Goal: Transaction & Acquisition: Purchase product/service

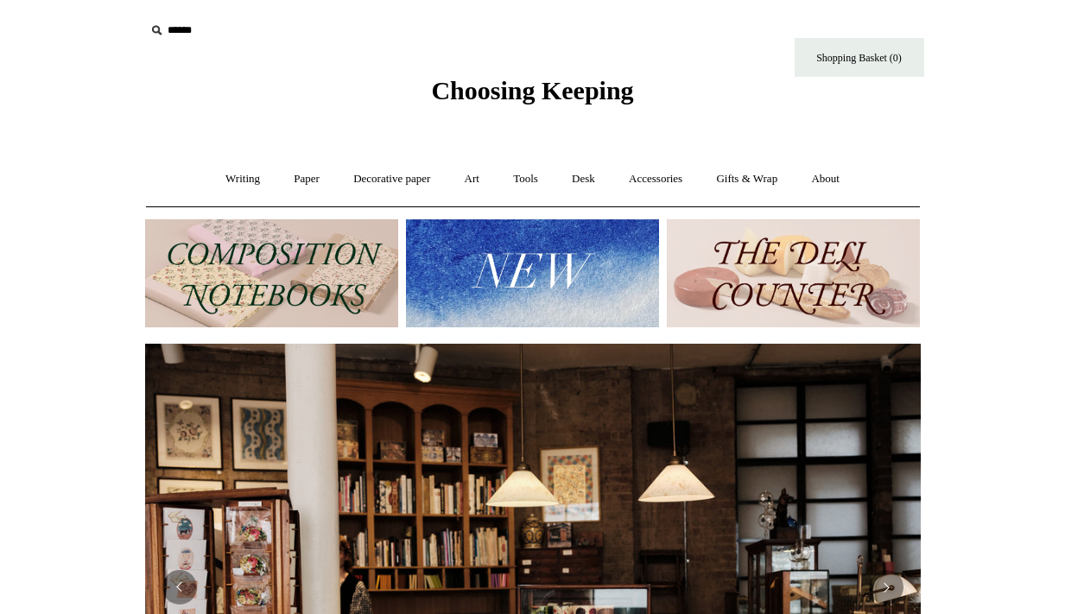
click at [448, 271] on img at bounding box center [532, 273] width 253 height 108
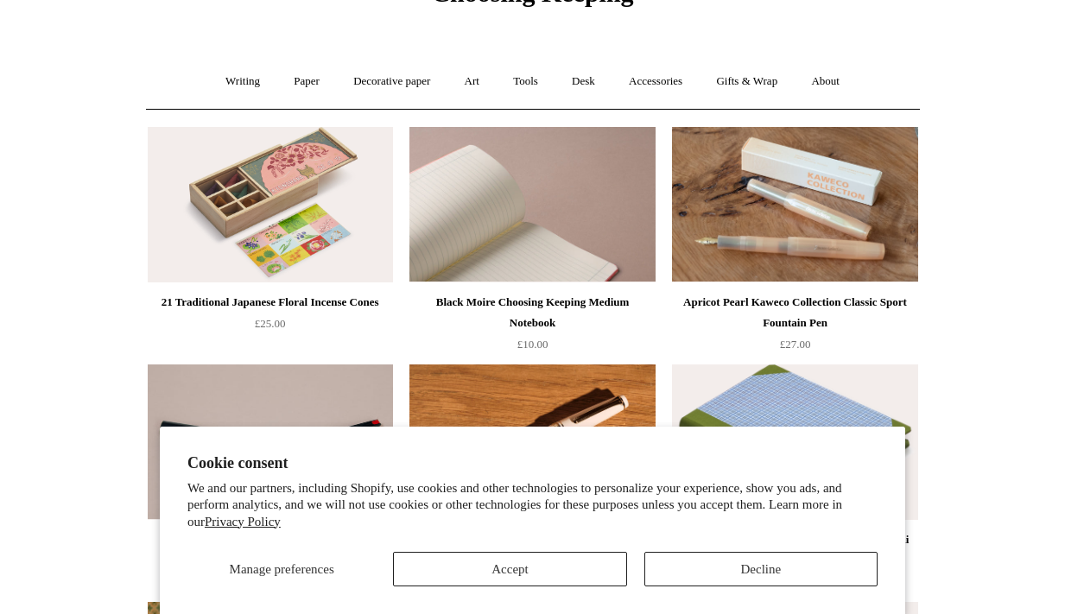
scroll to position [103, 0]
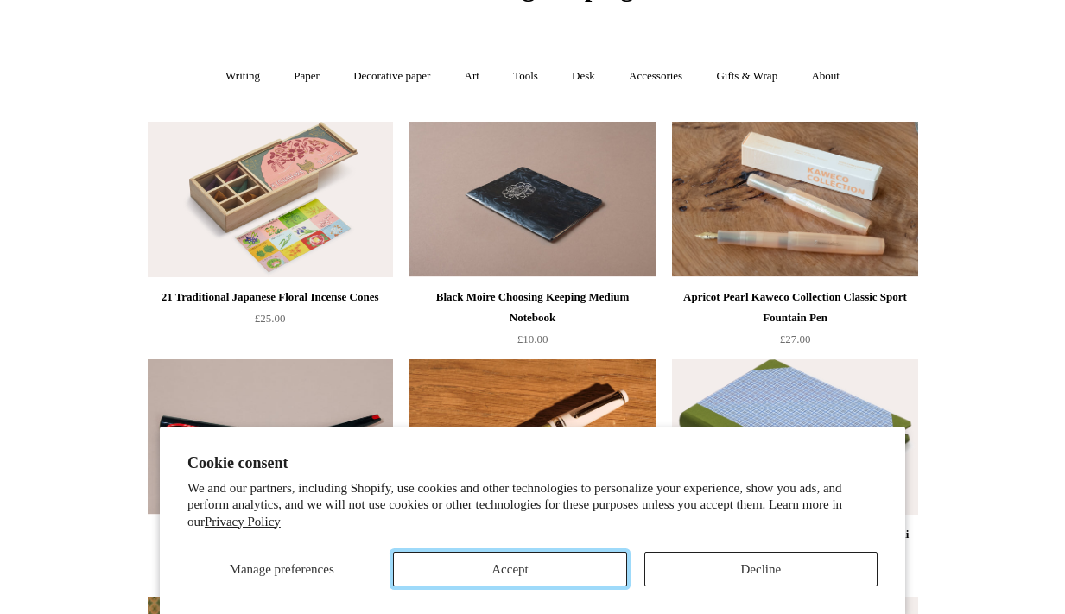
click at [605, 574] on button "Accept" at bounding box center [509, 569] width 233 height 35
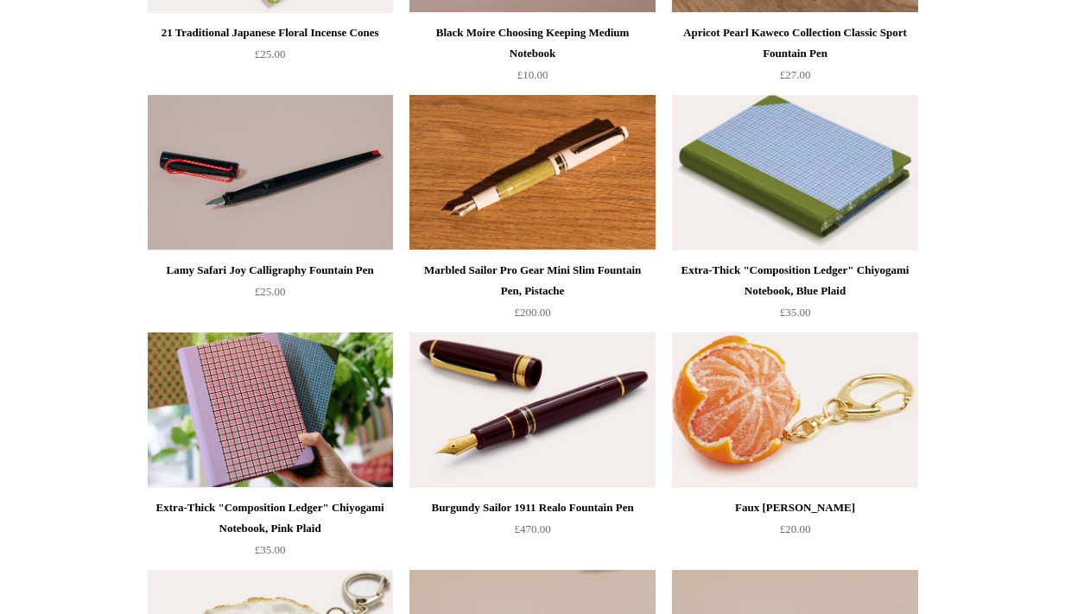
scroll to position [0, 0]
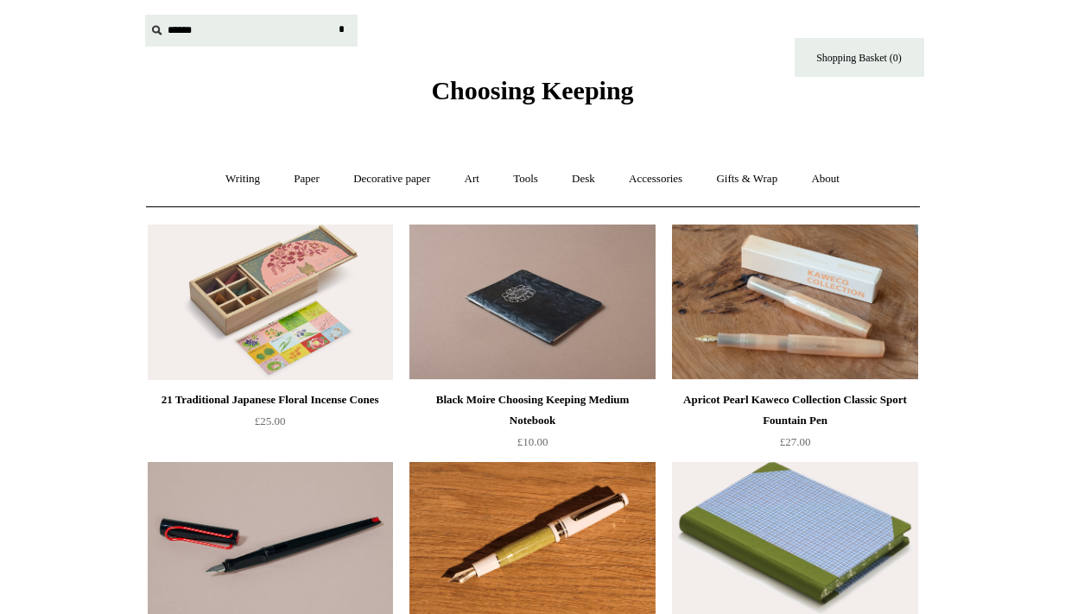
click at [191, 33] on input "text" at bounding box center [251, 31] width 212 height 32
type input "*********"
click at [333, 15] on input "*" at bounding box center [341, 30] width 17 height 30
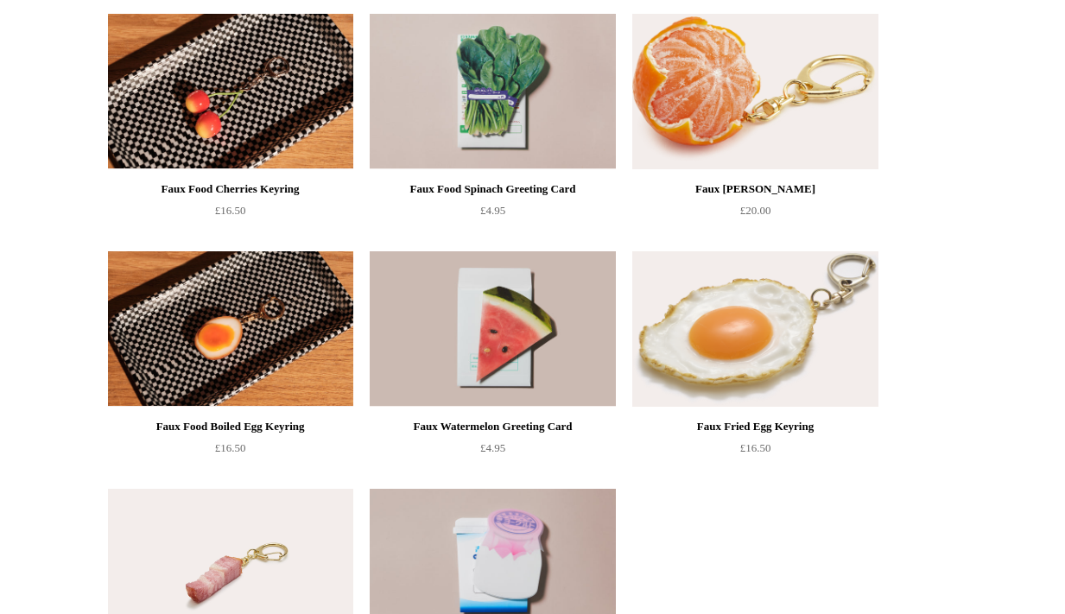
scroll to position [293, 0]
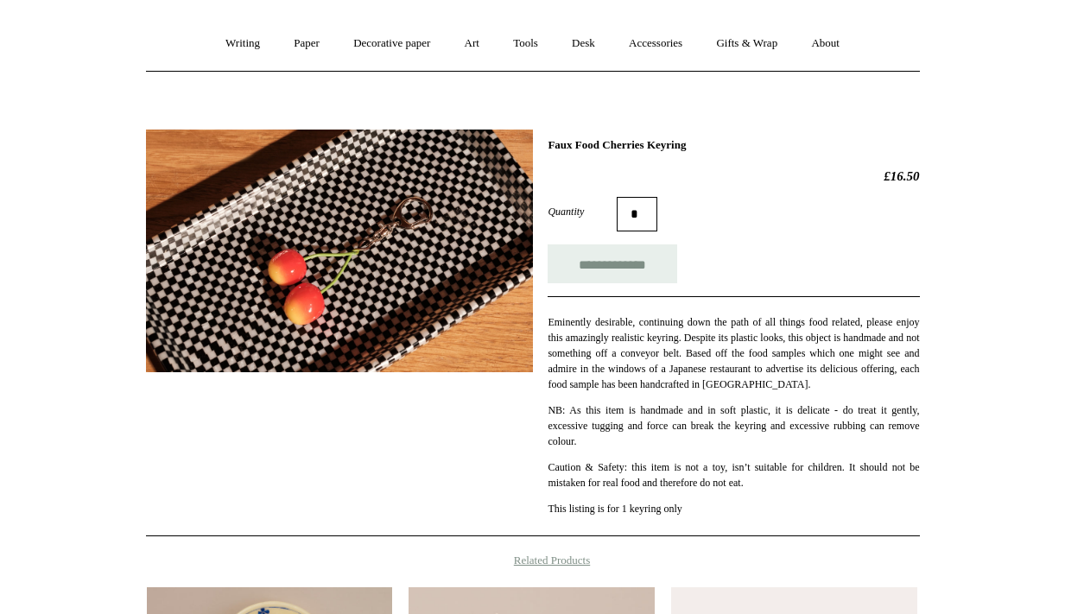
click at [353, 269] on img at bounding box center [339, 251] width 387 height 243
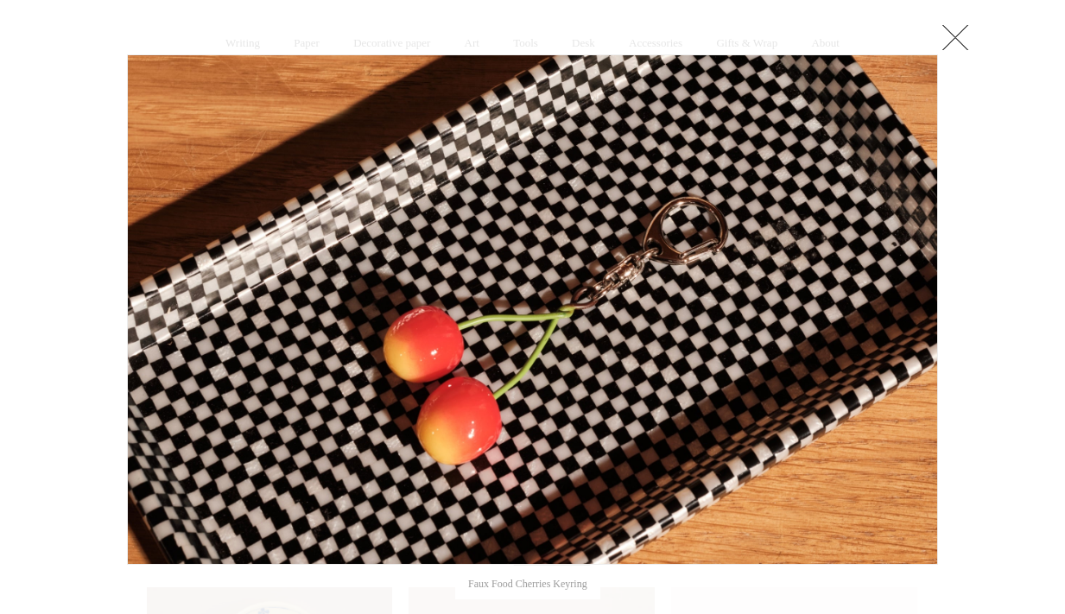
scroll to position [132, 0]
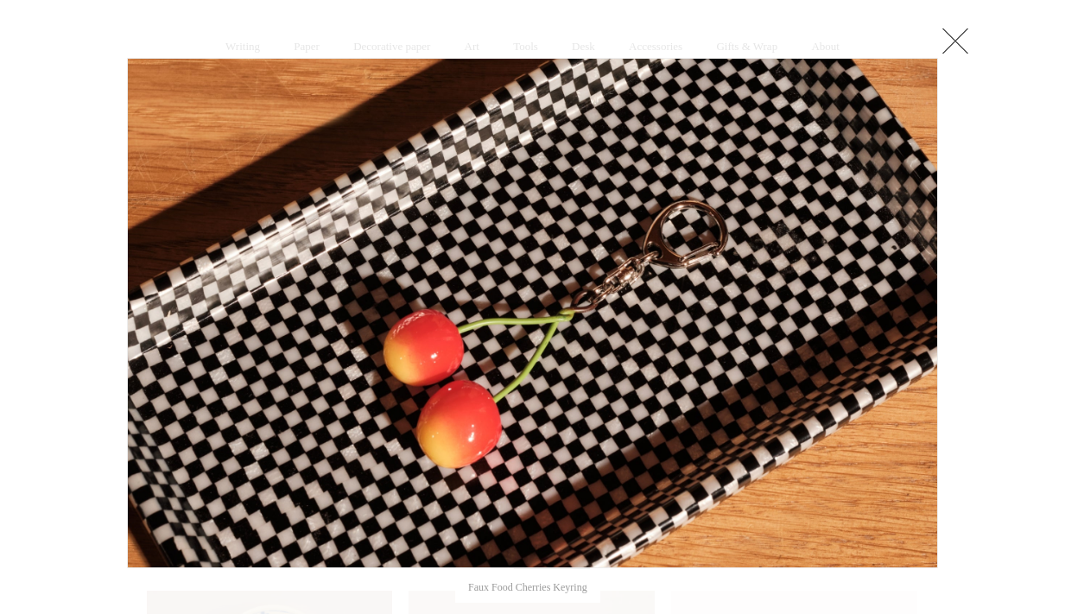
click at [959, 41] on link at bounding box center [955, 40] width 35 height 35
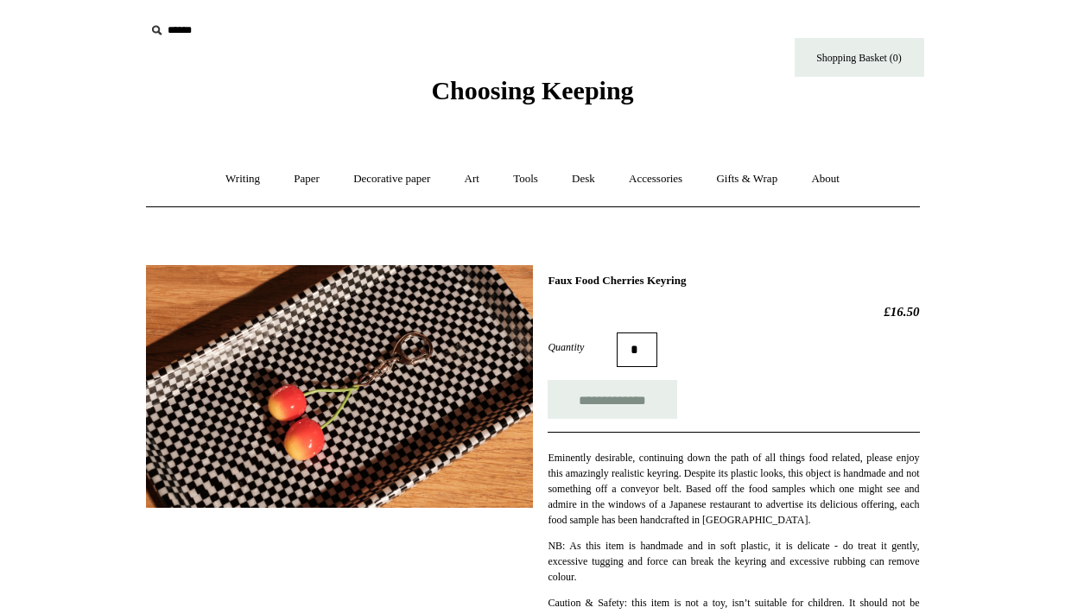
scroll to position [609, 0]
